Goal: Navigation & Orientation: Find specific page/section

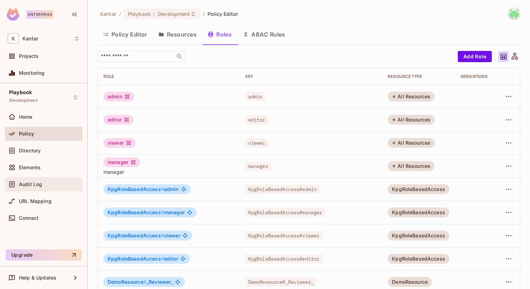
click at [35, 177] on div "Audit Log" at bounding box center [43, 184] width 77 height 14
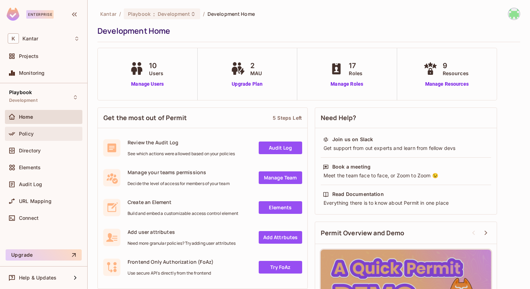
click at [51, 132] on div "Policy" at bounding box center [49, 134] width 61 height 6
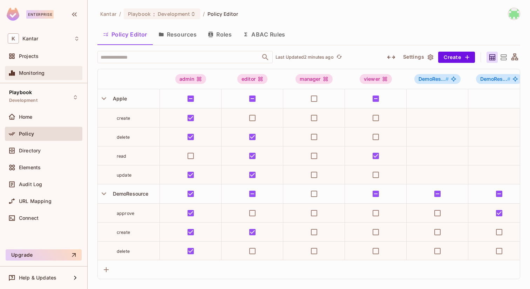
click at [47, 68] on div "Monitoring" at bounding box center [43, 73] width 77 height 14
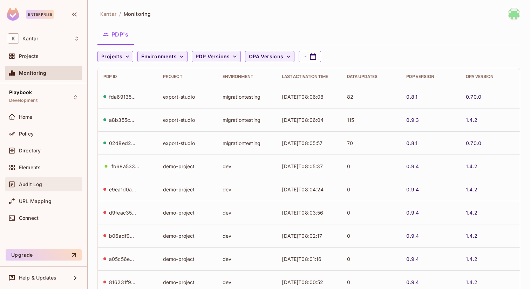
click at [31, 189] on div "Audit Log" at bounding box center [43, 184] width 77 height 14
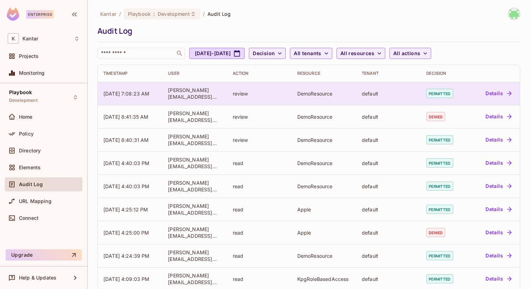
click at [492, 93] on button "Details" at bounding box center [499, 93] width 32 height 11
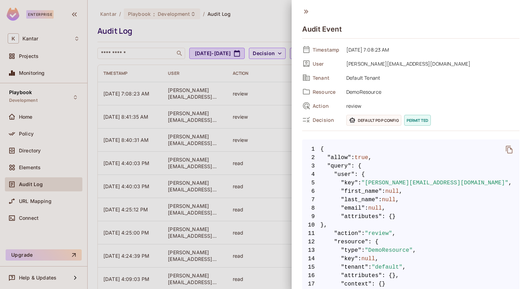
click at [260, 33] on div at bounding box center [265, 144] width 530 height 289
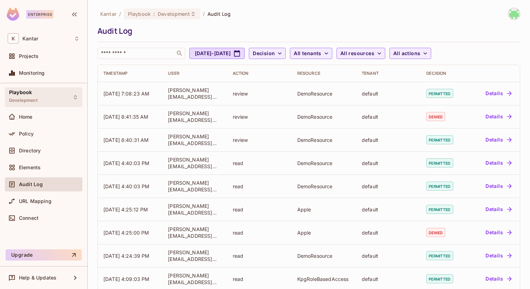
click at [51, 96] on div "Playbook Development" at bounding box center [43, 96] width 77 height 19
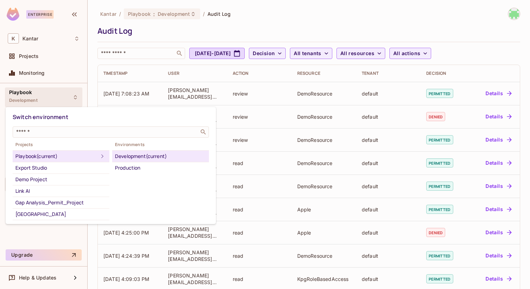
click at [91, 87] on div at bounding box center [265, 144] width 530 height 289
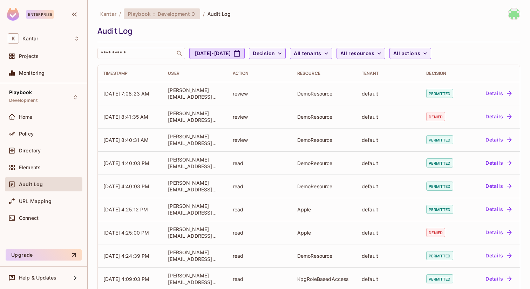
click at [187, 12] on span "Development" at bounding box center [174, 14] width 32 height 7
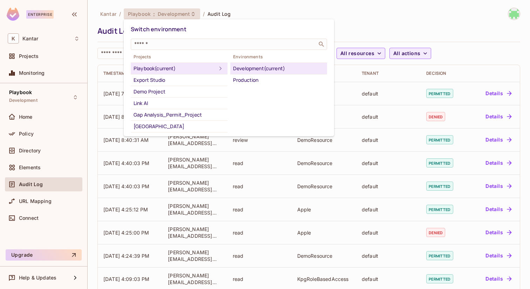
click at [187, 12] on div at bounding box center [265, 144] width 530 height 289
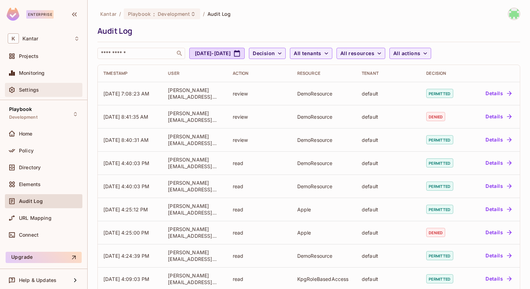
click at [23, 86] on div "Settings" at bounding box center [44, 90] width 72 height 8
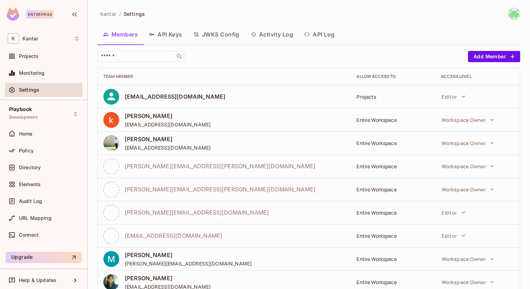
click at [272, 31] on button "Activity Log" at bounding box center [272, 35] width 54 height 18
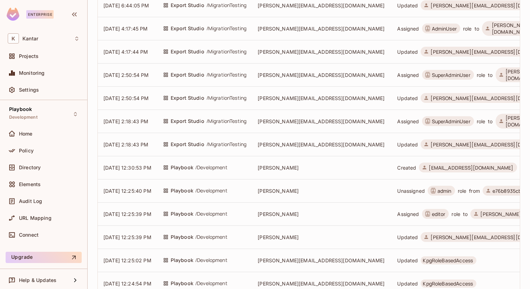
scroll to position [92, 0]
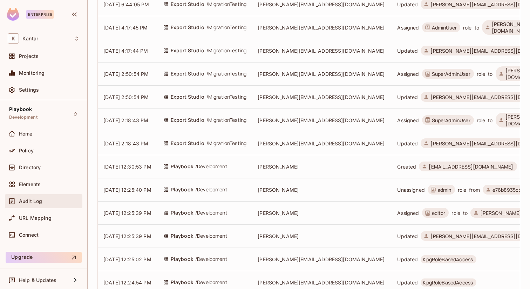
click at [57, 195] on div "Audit Log" at bounding box center [43, 201] width 77 height 14
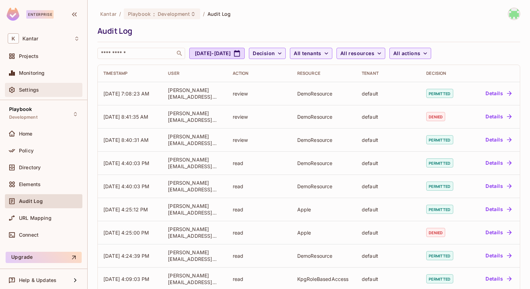
click at [37, 93] on div "Settings" at bounding box center [44, 90] width 72 height 8
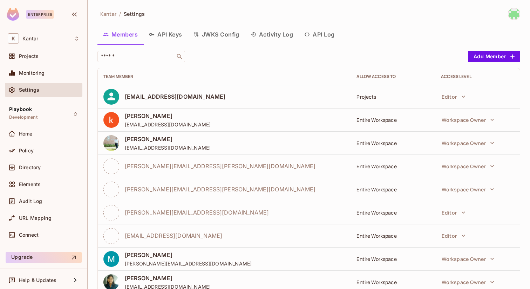
click at [280, 34] on button "Activity Log" at bounding box center [272, 35] width 54 height 18
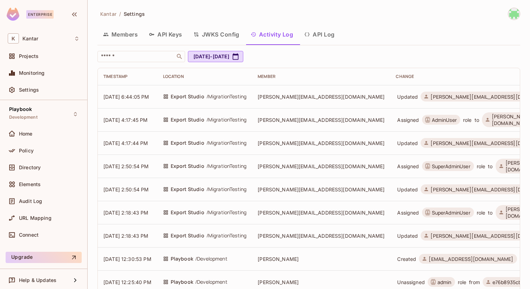
click at [321, 37] on button "API Log" at bounding box center [319, 35] width 41 height 18
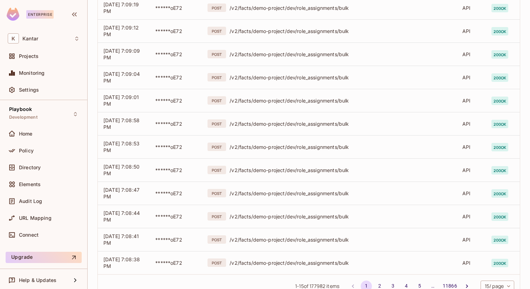
scroll to position [205, 0]
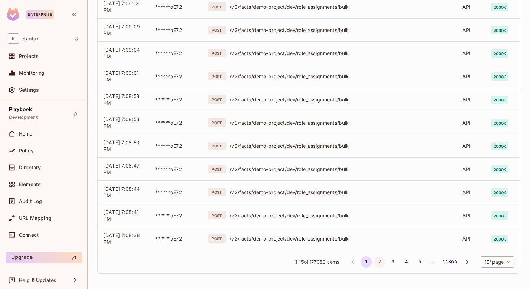
click at [382, 259] on button "2" at bounding box center [379, 261] width 11 height 11
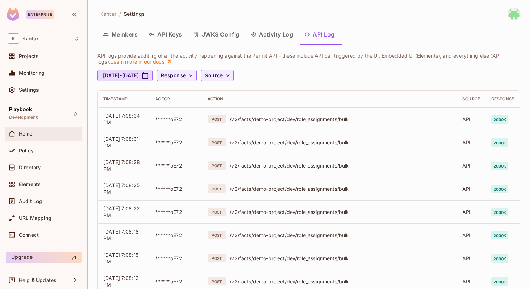
scroll to position [2, 0]
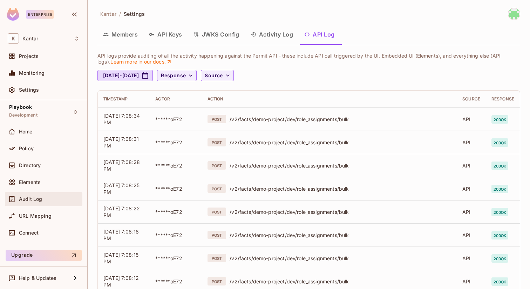
click at [40, 200] on span "Audit Log" at bounding box center [30, 199] width 23 height 6
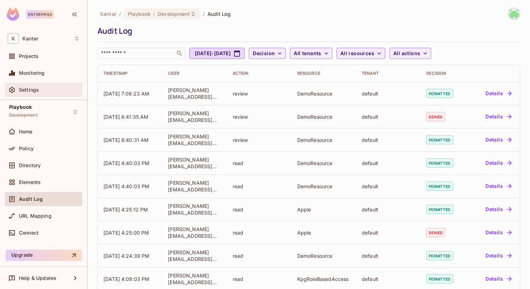
click at [46, 86] on div "Settings" at bounding box center [44, 90] width 72 height 8
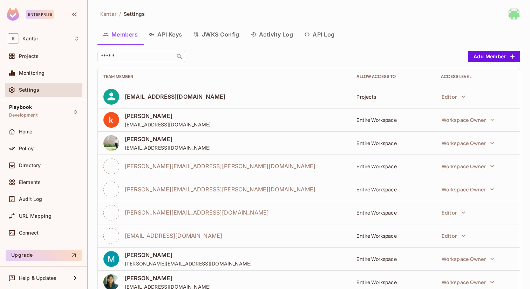
click at [254, 37] on icon "button" at bounding box center [254, 35] width 6 height 6
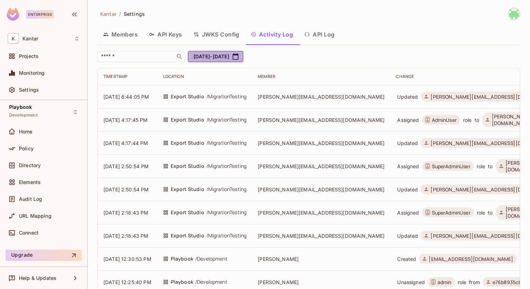
click at [219, 57] on button "[DATE] - [DATE]" at bounding box center [215, 56] width 55 height 11
select select "*"
select select "****"
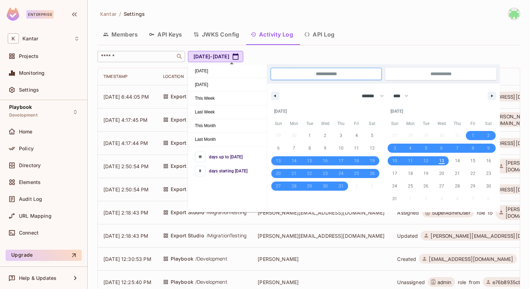
click at [171, 58] on input "text" at bounding box center [137, 56] width 74 height 7
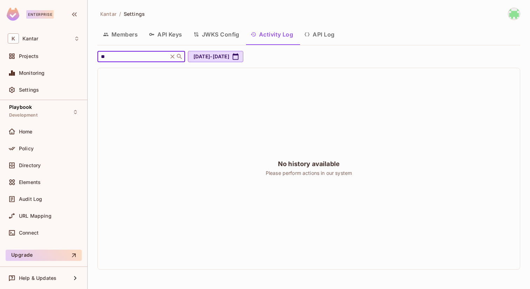
type input "*"
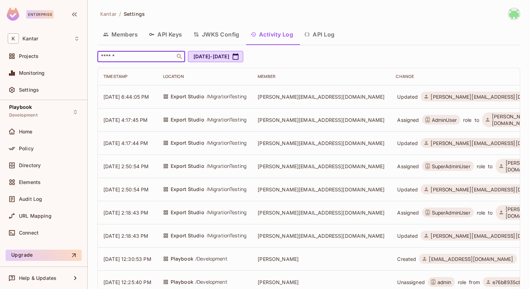
click at [370, 49] on div "Kantar / Settings Members API Keys JWKS Config Activity Log API Log ​ [DATE] - …" at bounding box center [308, 292] width 423 height 569
